Goal: Task Accomplishment & Management: Complete application form

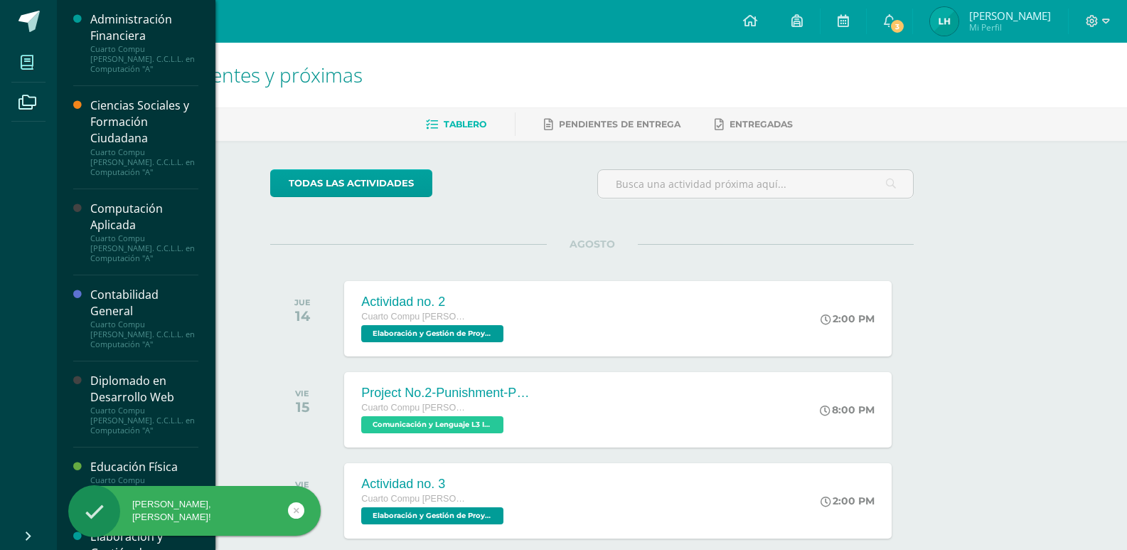
click at [32, 55] on icon at bounding box center [27, 62] width 13 height 14
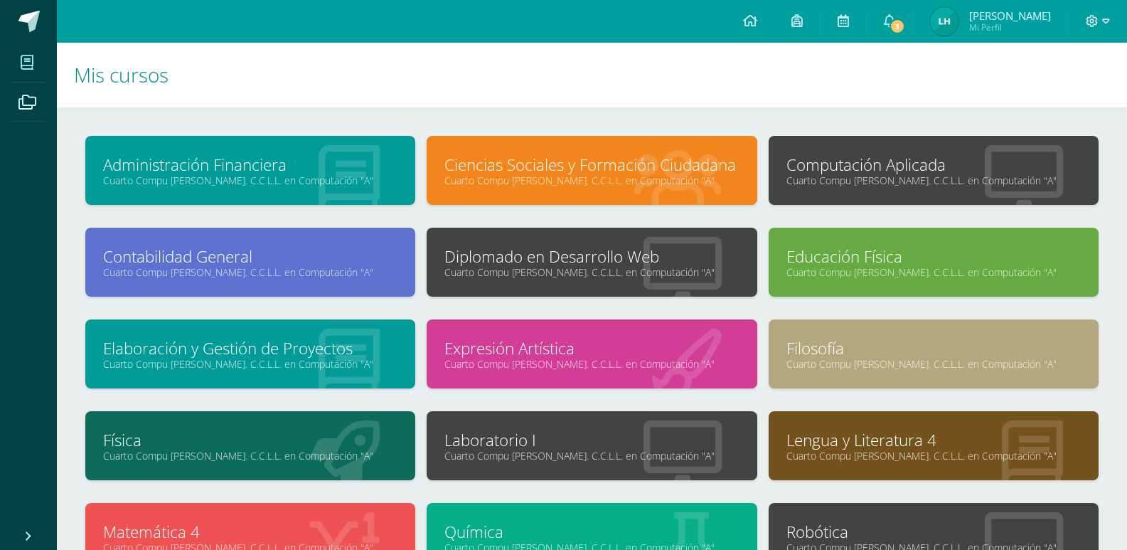
click at [606, 429] on link "Laboratorio I" at bounding box center [591, 440] width 294 height 22
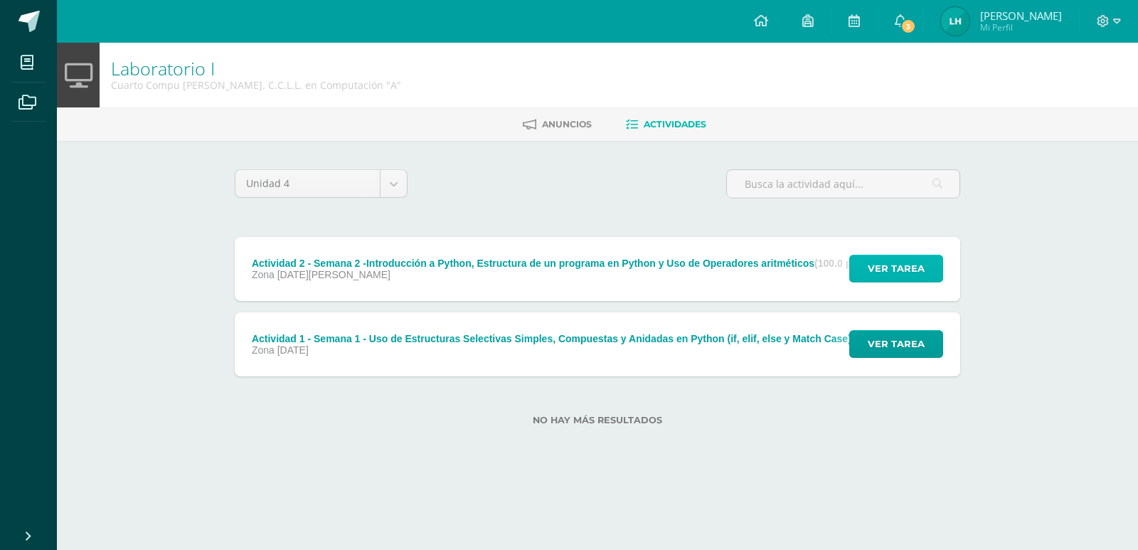
click at [883, 265] on span "Ver tarea" at bounding box center [896, 268] width 57 height 26
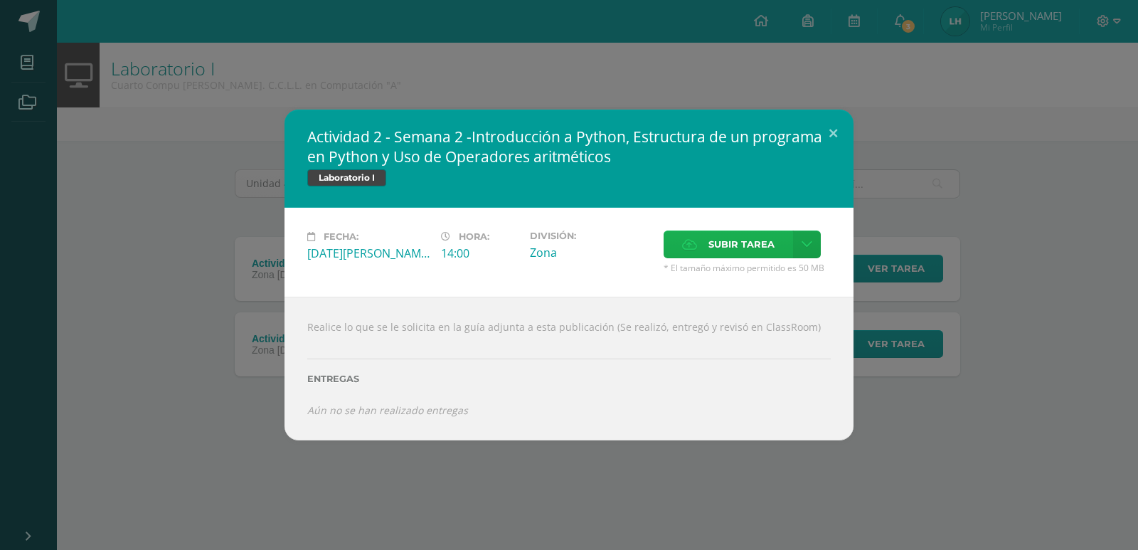
click at [701, 247] on label "Subir tarea" at bounding box center [728, 244] width 129 height 28
click at [0, 0] on input "Subir tarea" at bounding box center [0, 0] width 0 height 0
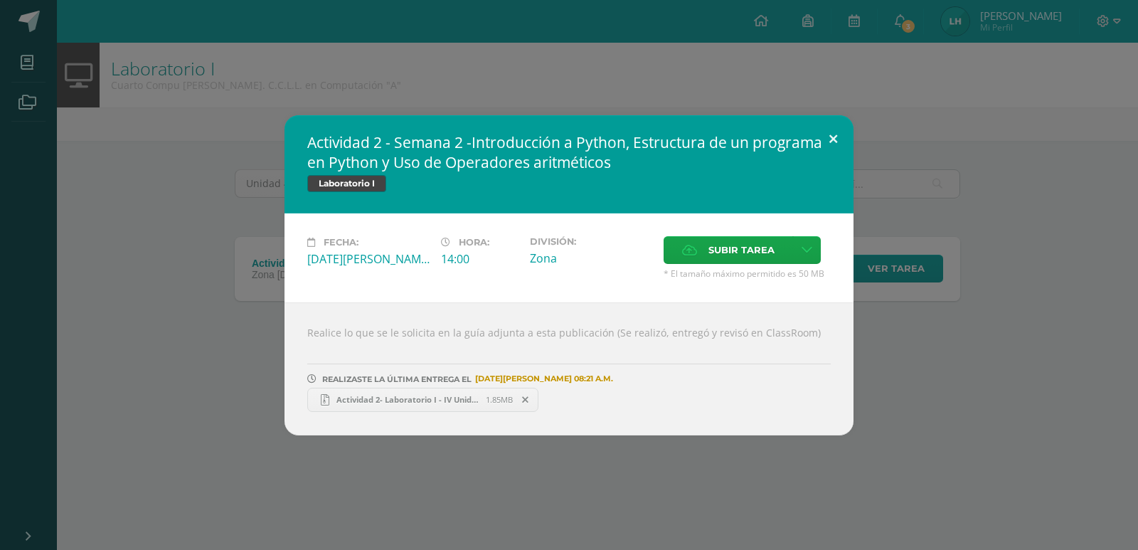
click at [836, 134] on button at bounding box center [833, 139] width 41 height 48
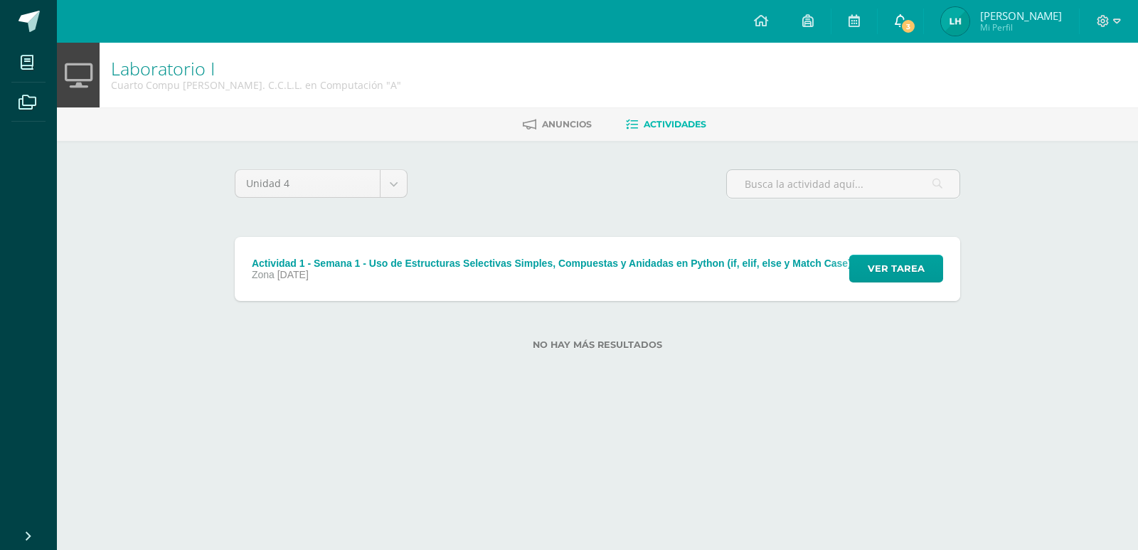
click at [911, 27] on link "3" at bounding box center [901, 21] width 46 height 43
